Goal: Information Seeking & Learning: Learn about a topic

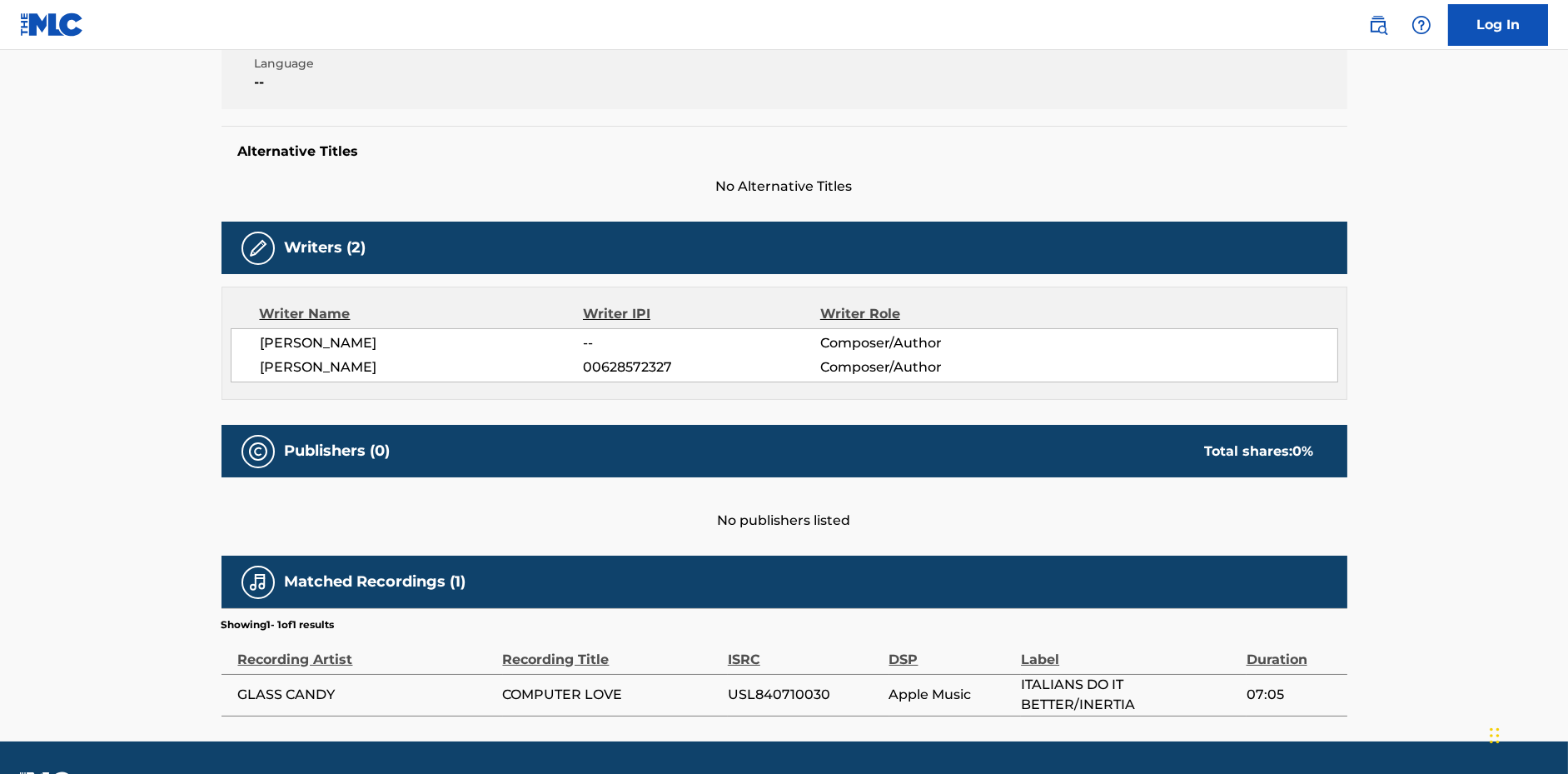
scroll to position [371, 0]
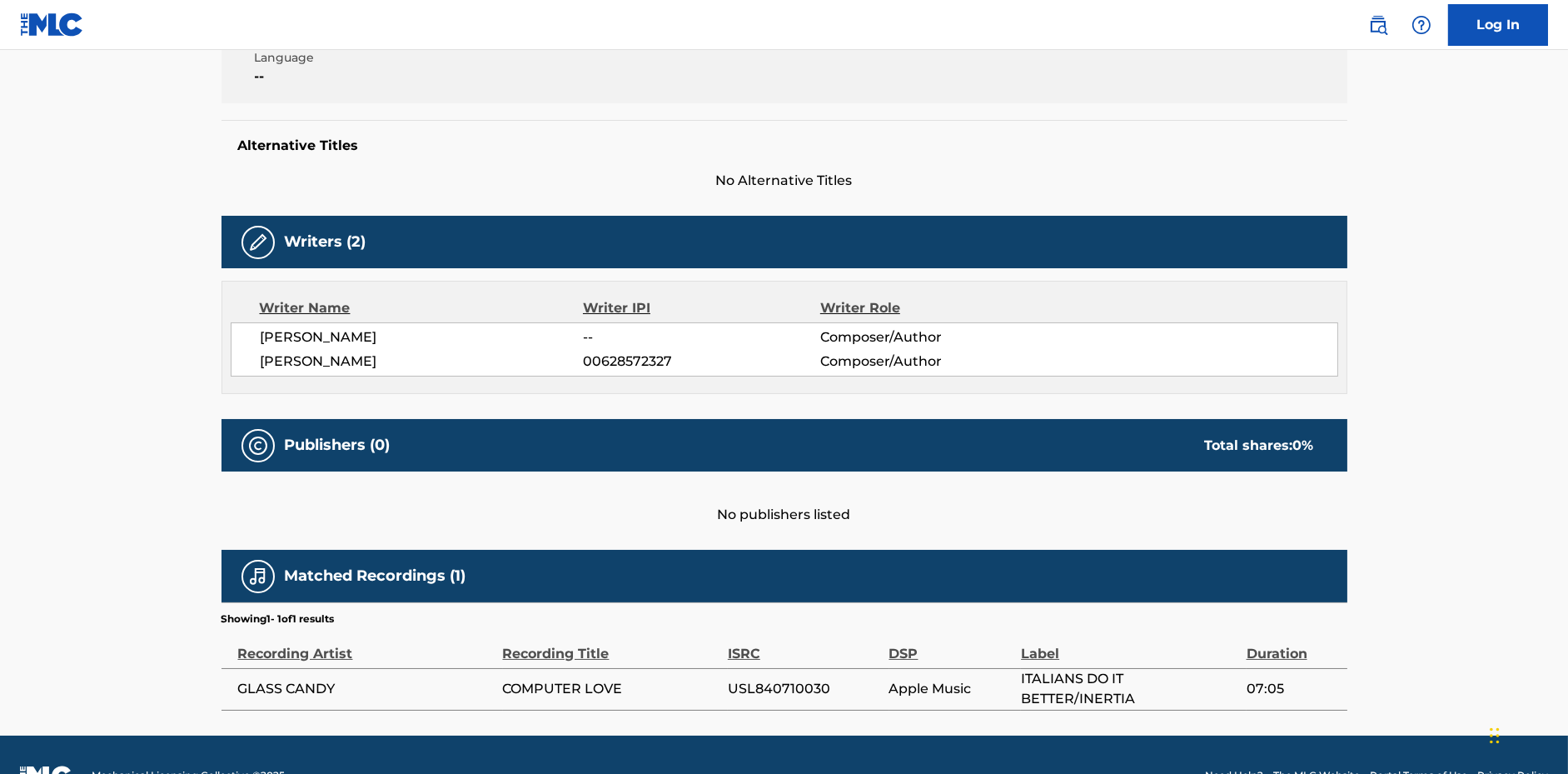
click at [321, 365] on span "[PERSON_NAME]" at bounding box center [422, 362] width 323 height 20
copy div "[PERSON_NAME]"
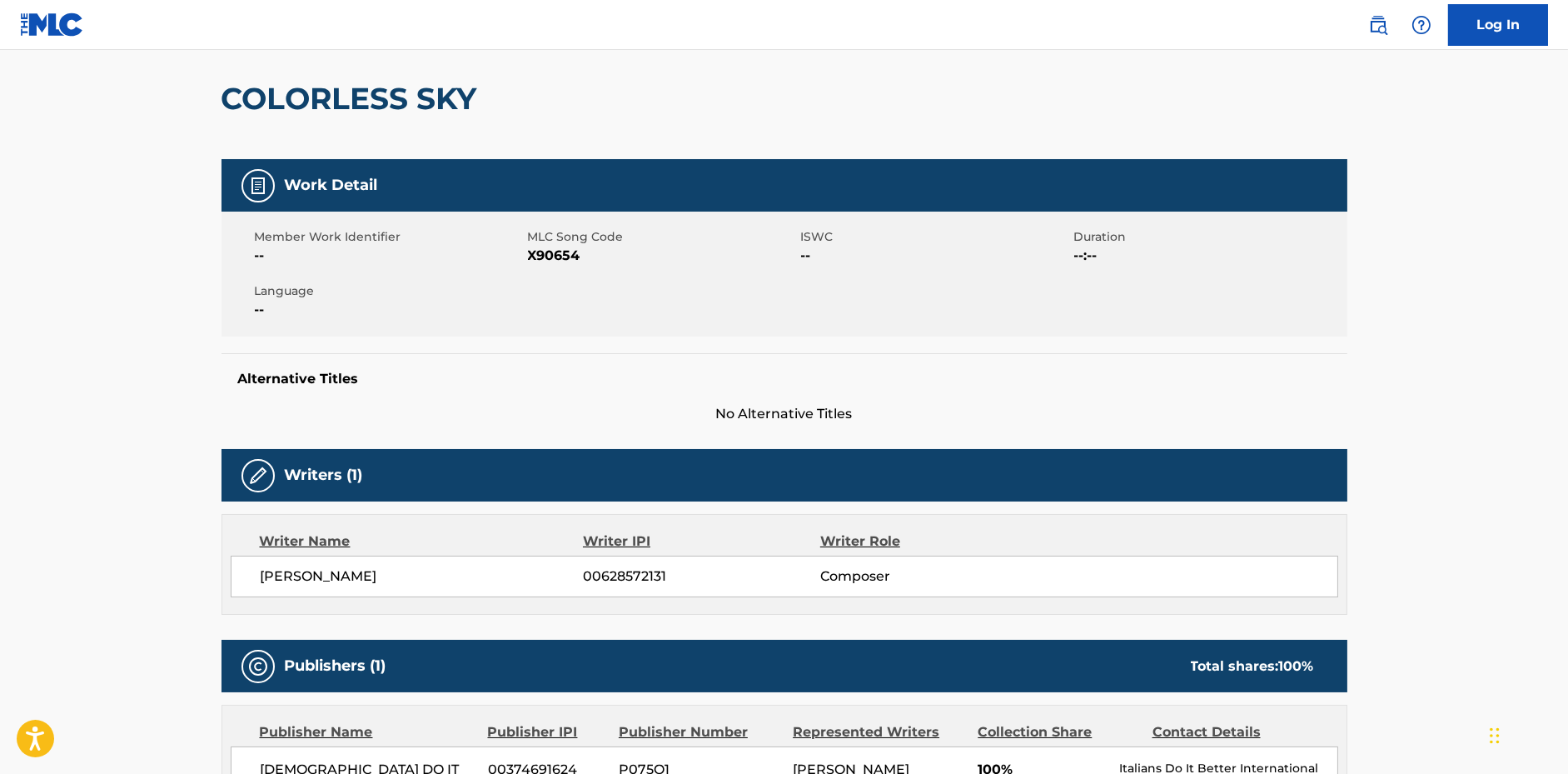
scroll to position [144, 0]
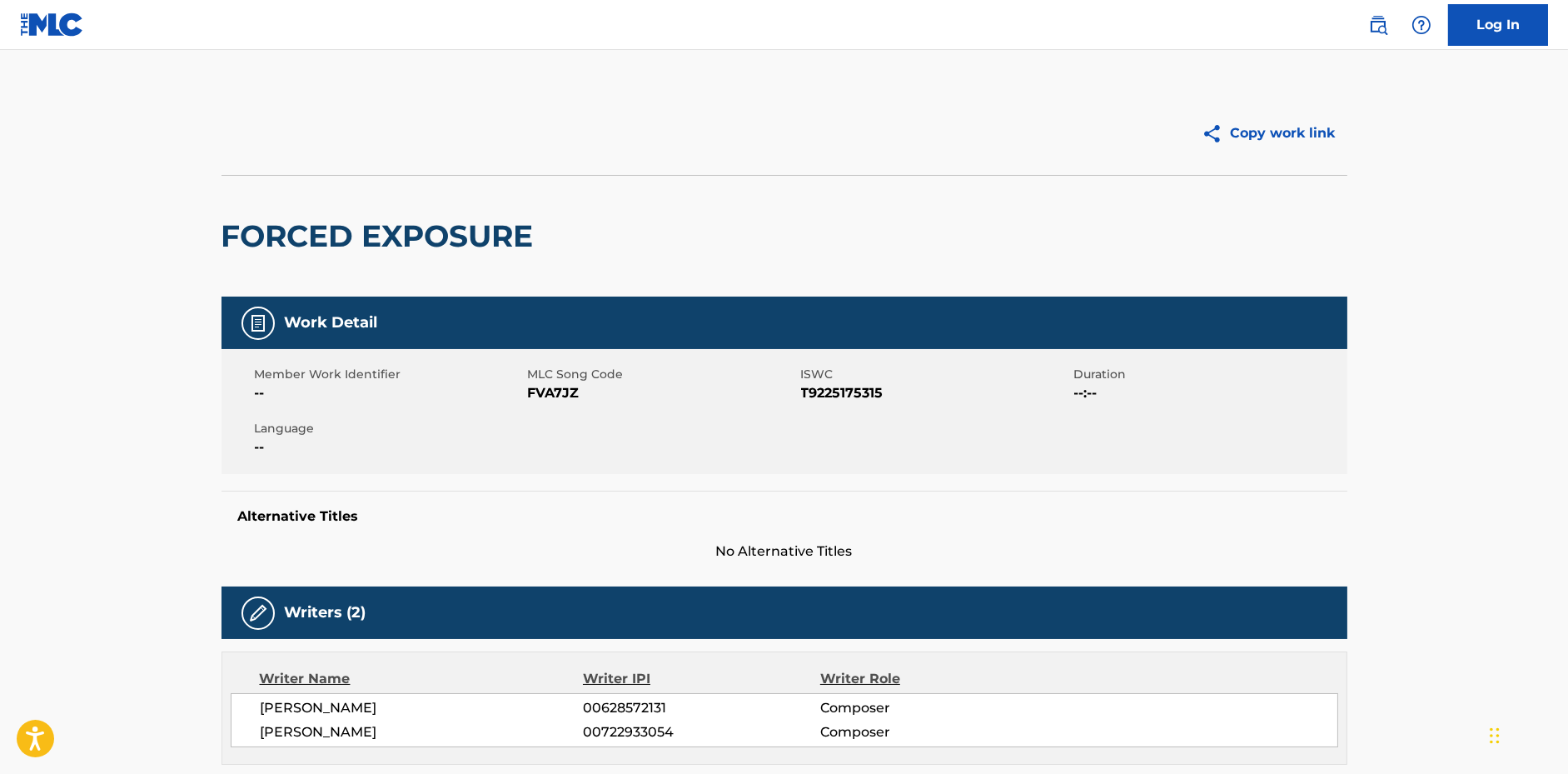
scroll to position [14, 0]
